Goal: Navigation & Orientation: Find specific page/section

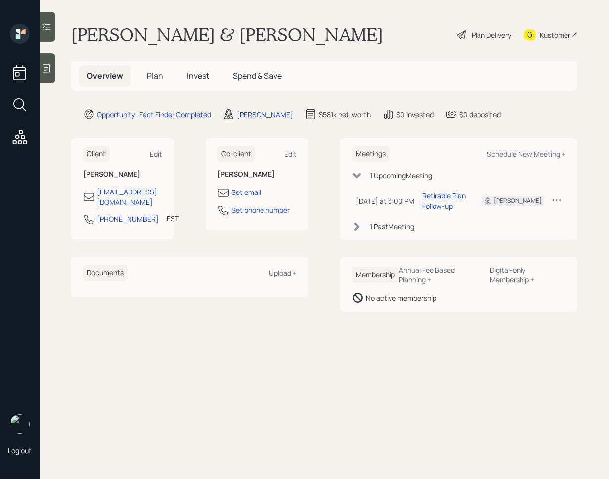
click at [151, 75] on span "Plan" at bounding box center [155, 75] width 16 height 11
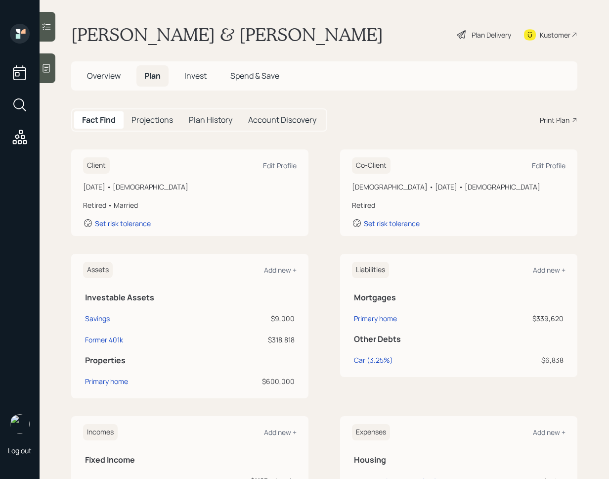
click at [117, 65] on h5 "Overview" at bounding box center [103, 75] width 49 height 21
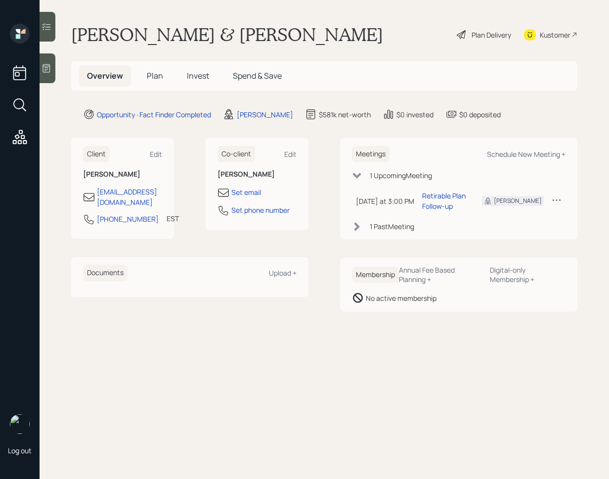
click at [112, 78] on span "Overview" at bounding box center [105, 75] width 36 height 11
click at [281, 268] on div "Upload +" at bounding box center [283, 272] width 28 height 9
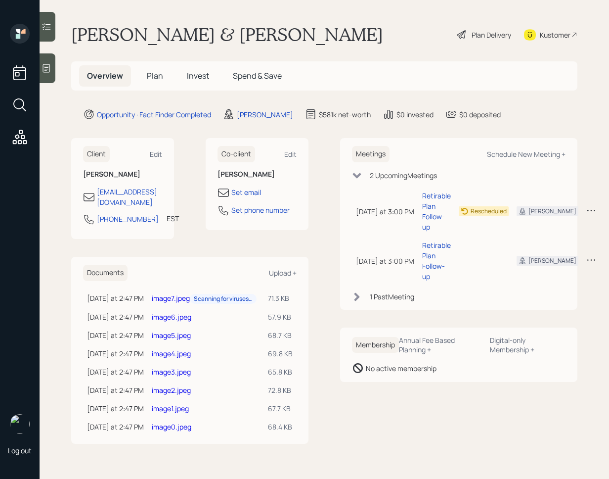
click at [54, 73] on div at bounding box center [48, 68] width 16 height 30
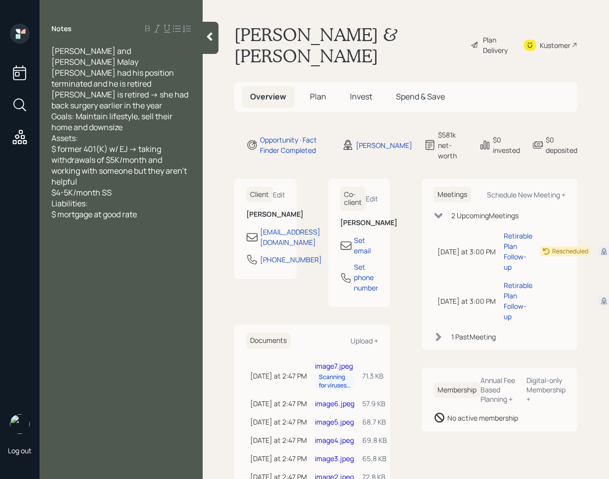
click at [323, 91] on span "Plan" at bounding box center [318, 96] width 16 height 11
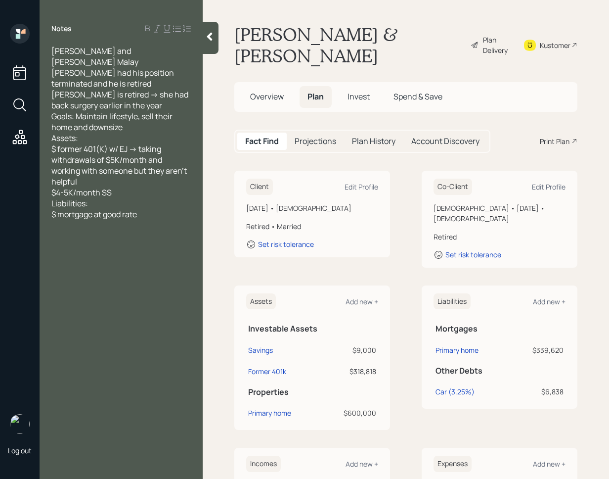
click at [359, 91] on span "Invest" at bounding box center [359, 96] width 22 height 11
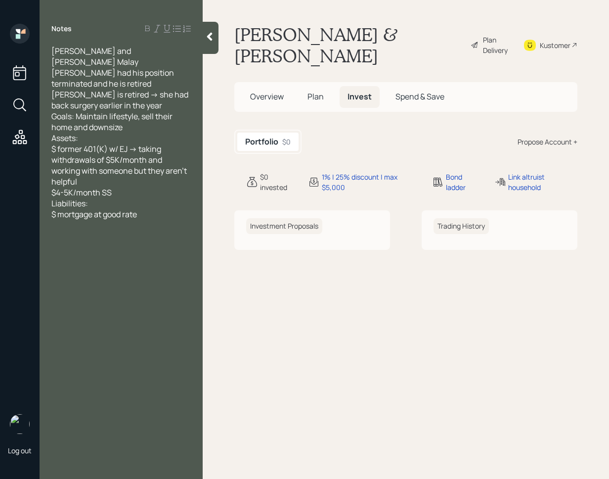
click at [211, 48] on div at bounding box center [211, 38] width 16 height 32
